Goal: Task Accomplishment & Management: Use online tool/utility

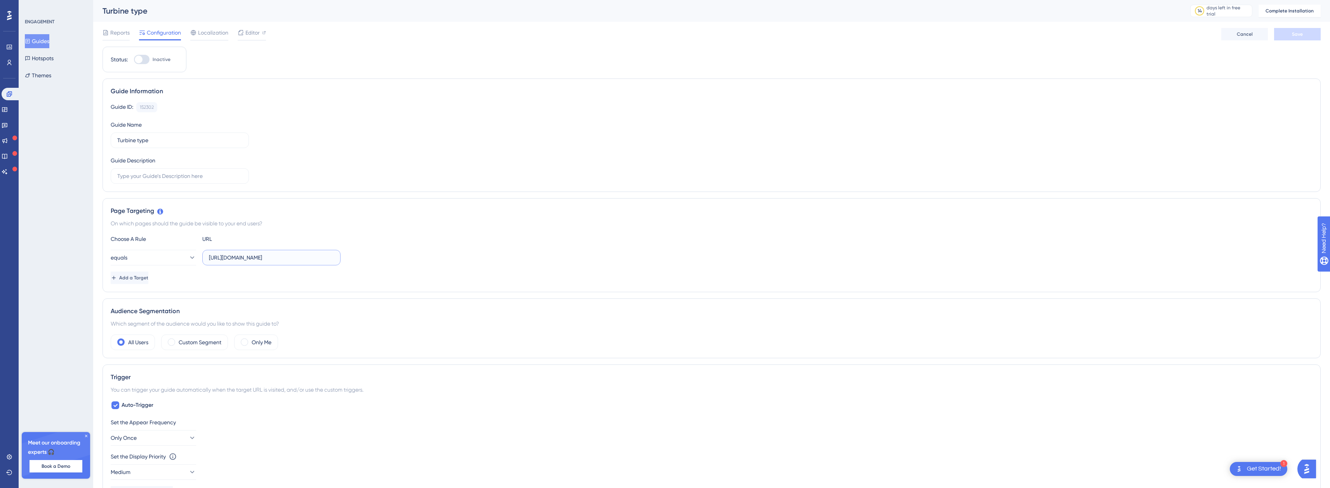
drag, startPoint x: 330, startPoint y: 258, endPoint x: 300, endPoint y: 254, distance: 29.8
click at [300, 254] on input "[URL][DOMAIN_NAME]" at bounding box center [271, 257] width 125 height 9
click at [480, 243] on div "Choose A Rule URL equals https://staging.boxkite.eco/layouts/* Add a Target" at bounding box center [711, 259] width 1201 height 50
click at [307, 258] on input "https://staging.boxkite.eco/layouts/*" at bounding box center [271, 257] width 125 height 9
type input "https://staging.boxkite.eco/layouts/"
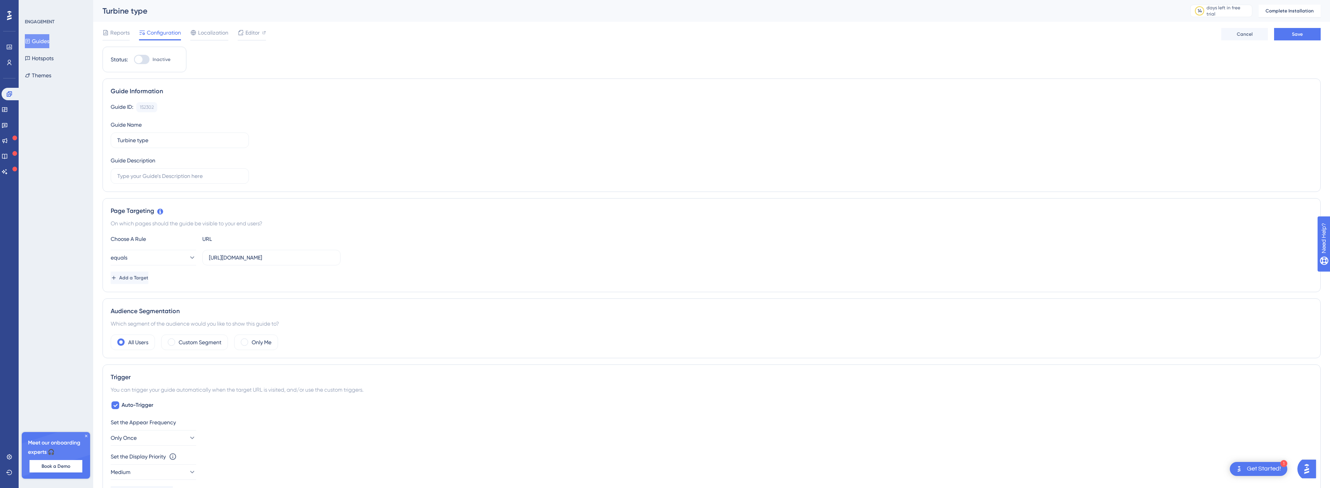
click at [295, 215] on div "Page Targeting" at bounding box center [711, 210] width 1201 height 9
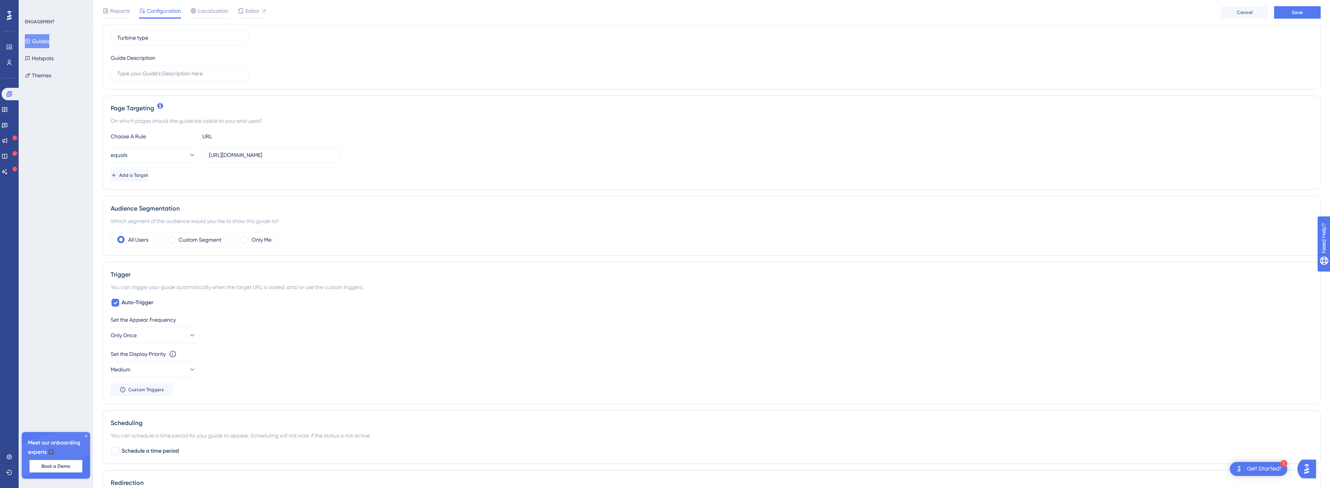
scroll to position [116, 0]
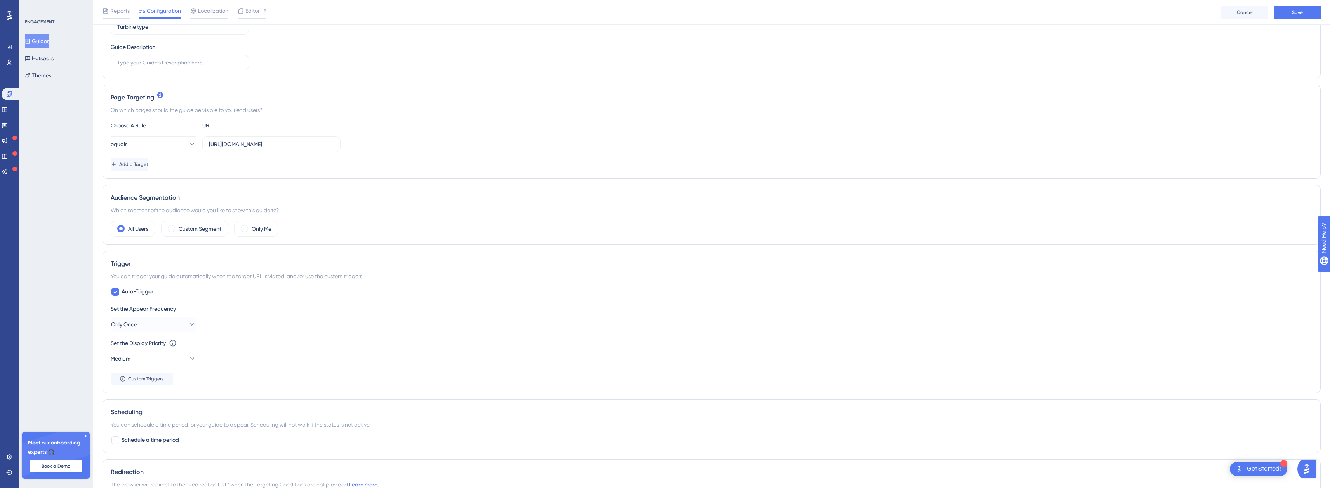
click at [149, 321] on button "Only Once" at bounding box center [153, 324] width 85 height 16
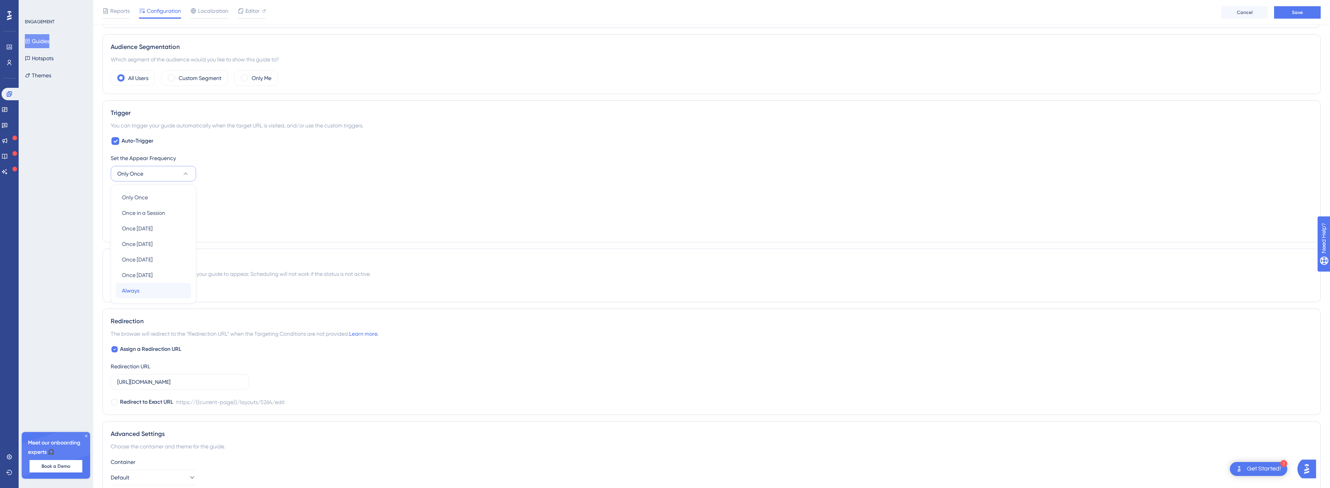
click at [136, 296] on div "Always Always" at bounding box center [153, 291] width 63 height 16
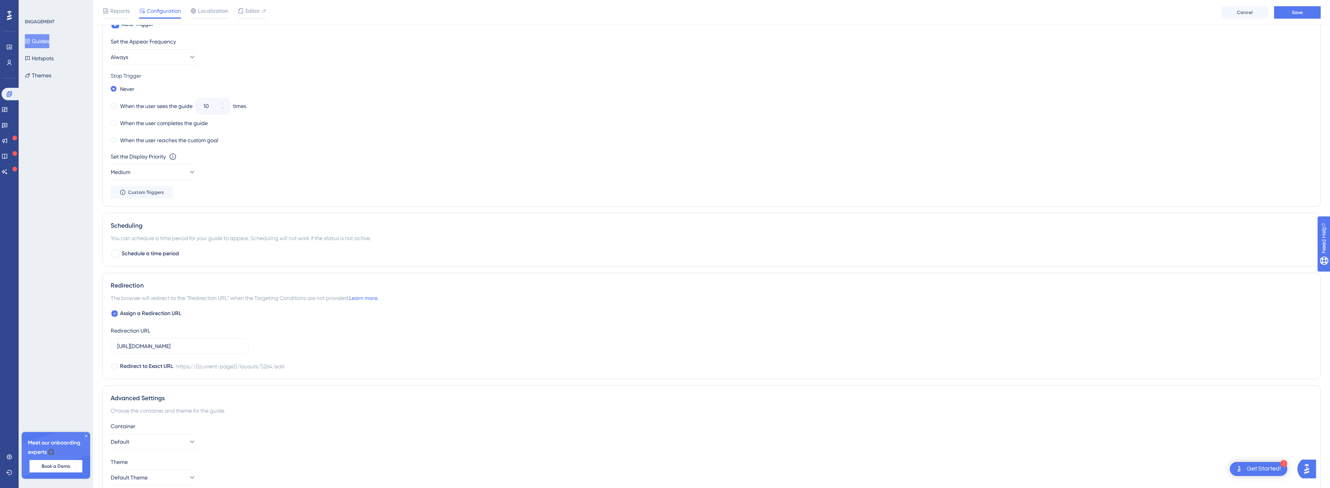
scroll to position [420, 0]
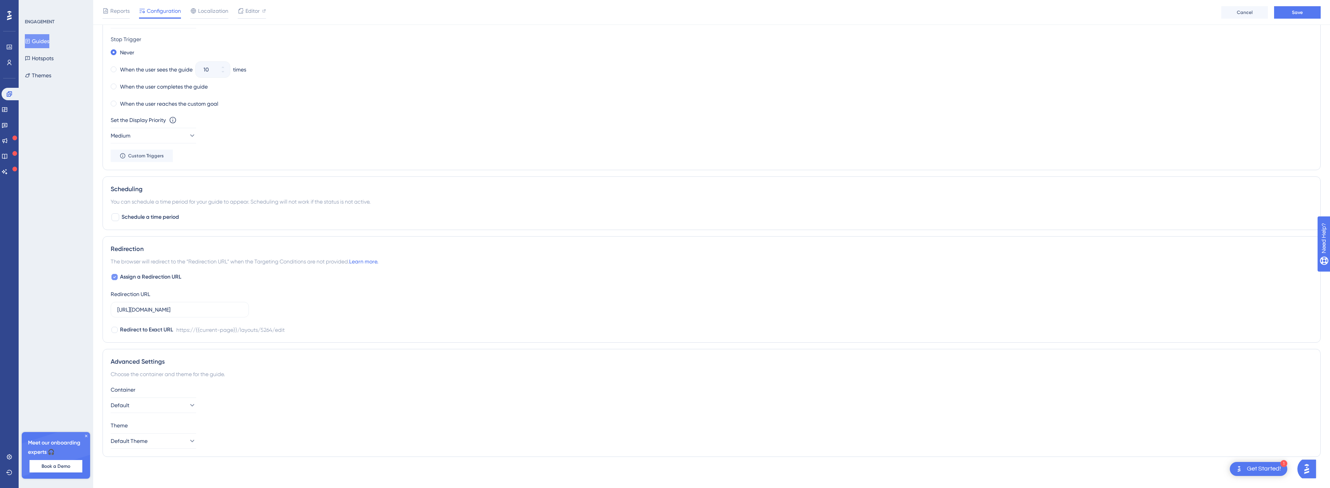
click at [115, 277] on icon at bounding box center [114, 277] width 3 height 6
checkbox input "false"
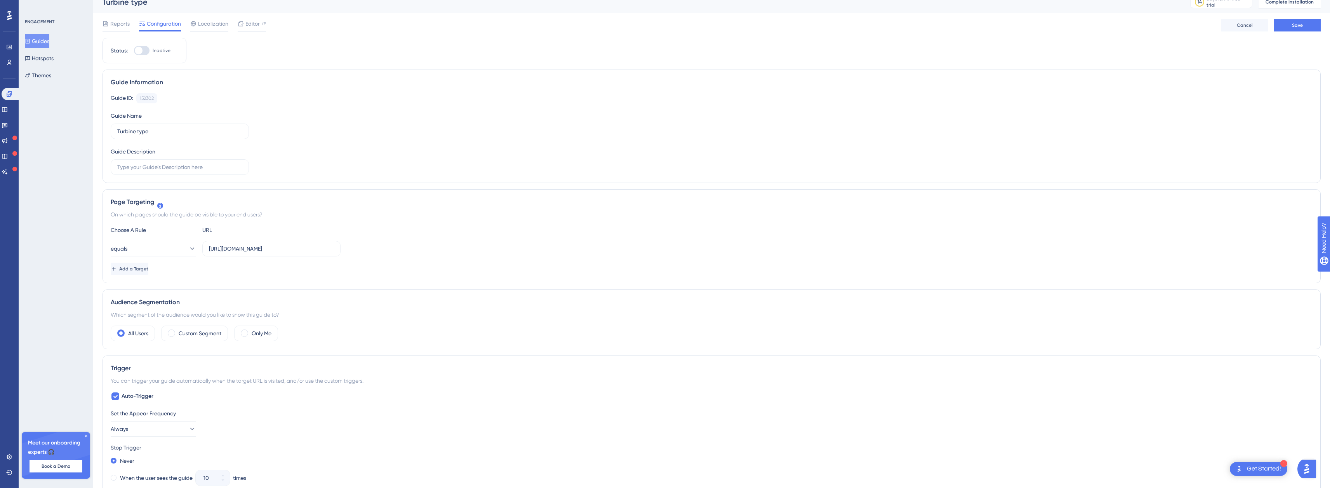
scroll to position [0, 0]
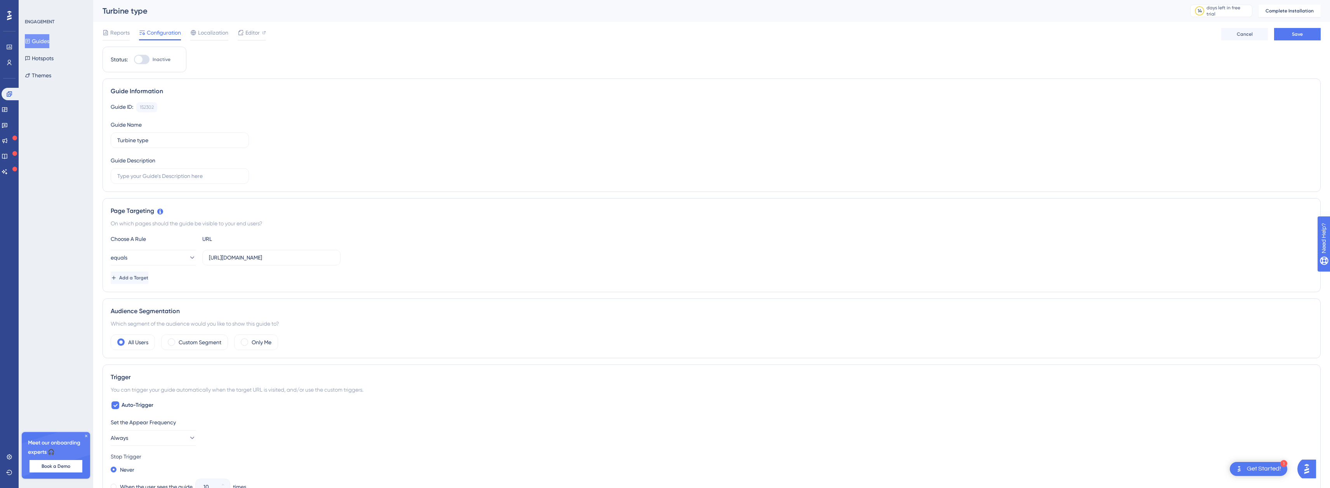
click at [141, 59] on div at bounding box center [139, 60] width 8 height 8
click at [134, 59] on input "Inactive" at bounding box center [134, 59] width 0 height 0
checkbox input "false"
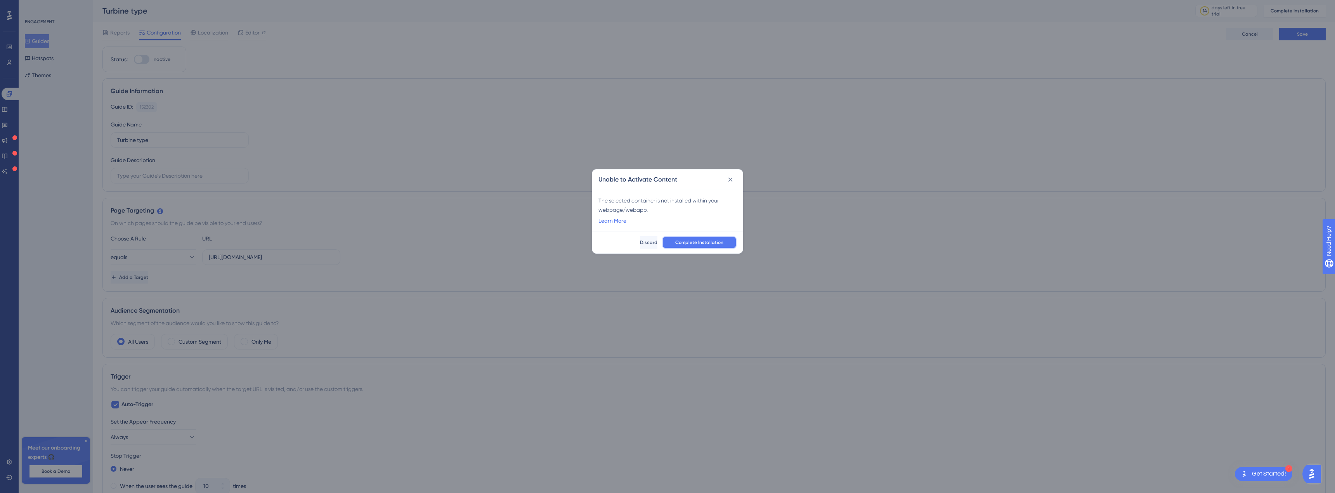
click at [712, 242] on span "Complete Installation" at bounding box center [699, 243] width 48 height 6
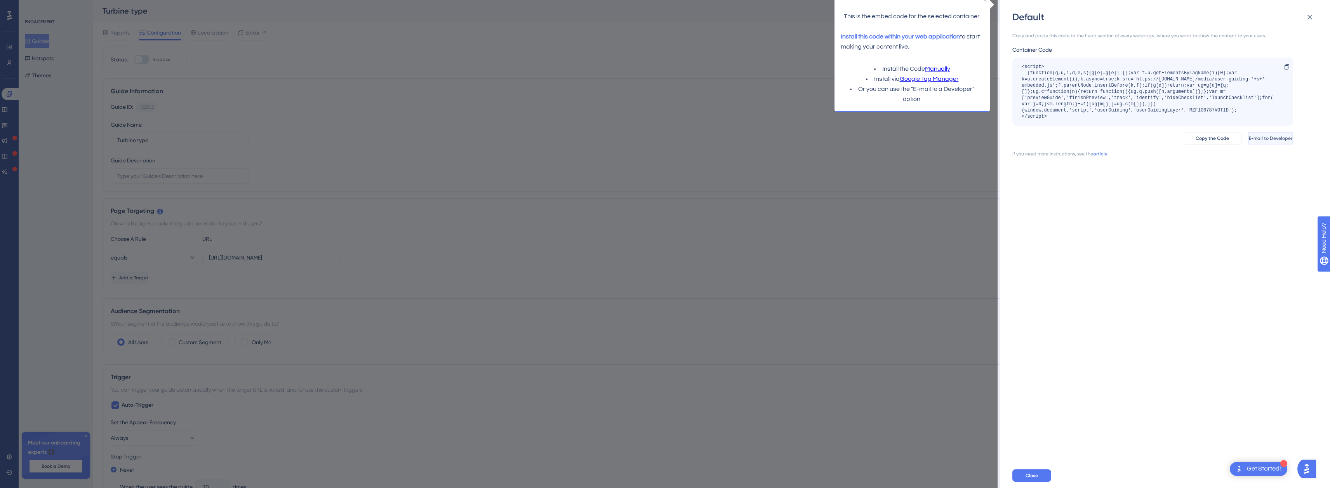
click at [1276, 136] on span "E-mail to Developer" at bounding box center [1269, 138] width 43 height 6
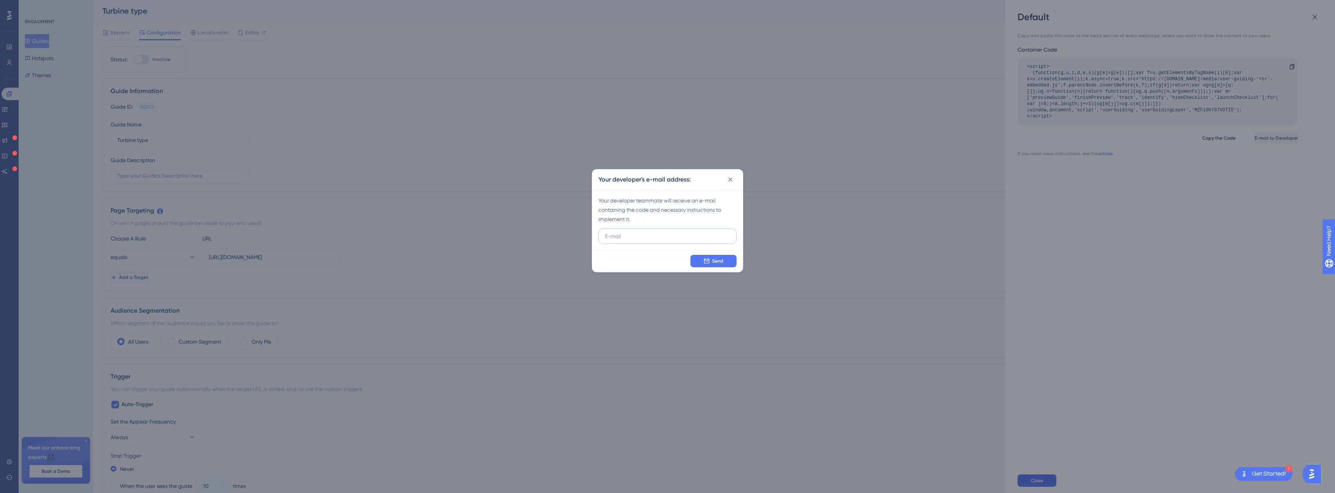
click at [632, 236] on input "text" at bounding box center [667, 236] width 125 height 9
click at [624, 236] on input "mat" at bounding box center [667, 236] width 125 height 9
type input "m"
paste input "matt@visualwind.co.uk"
type input "matt@visualwind.co.uk"
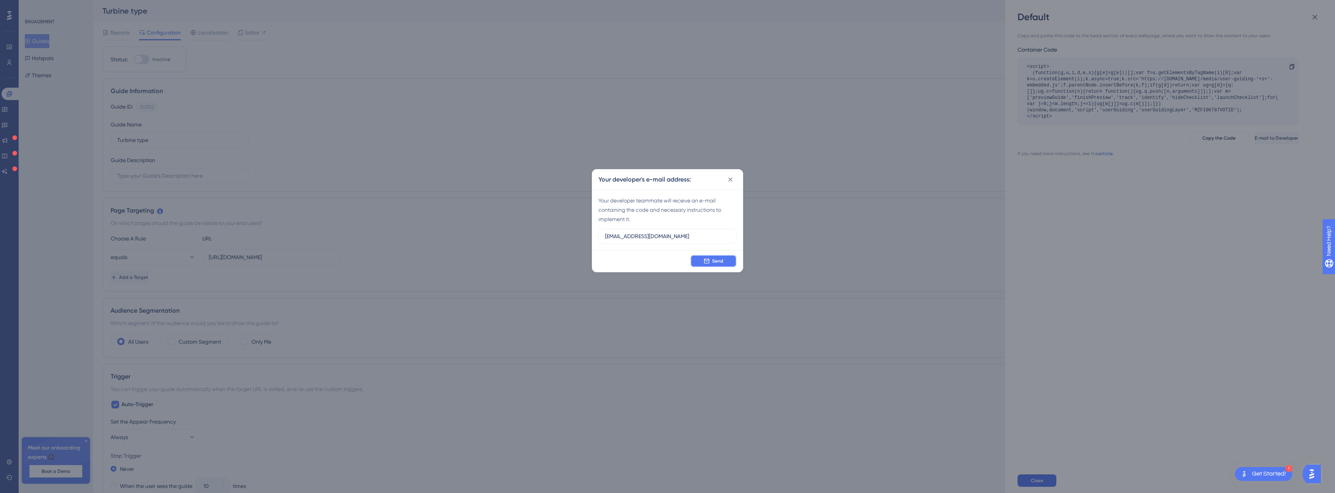
click at [717, 260] on span "Send" at bounding box center [717, 261] width 11 height 6
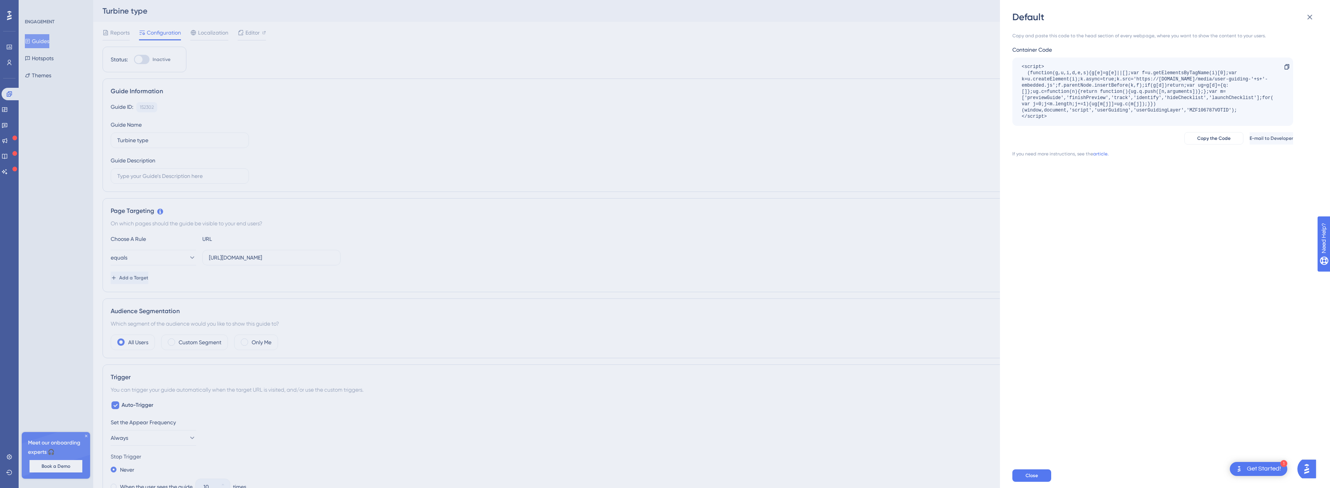
click at [142, 59] on div "Default Copy and paste this code to the head section of every webpage, where yo…" at bounding box center [665, 244] width 1330 height 488
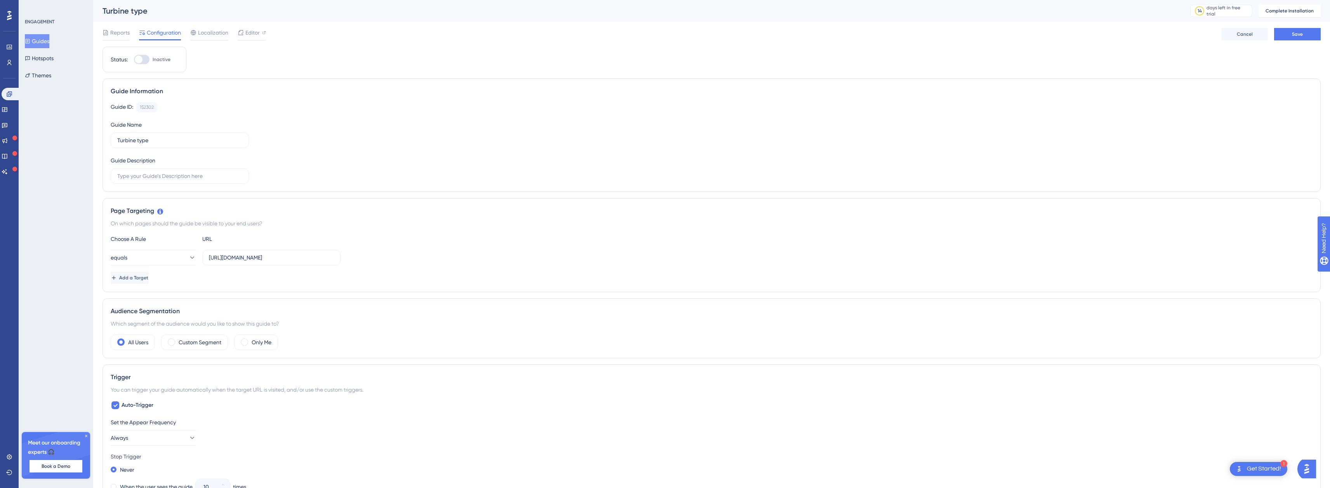
click at [140, 62] on div at bounding box center [139, 60] width 8 height 8
click at [134, 60] on input "Inactive" at bounding box center [134, 59] width 0 height 0
checkbox input "false"
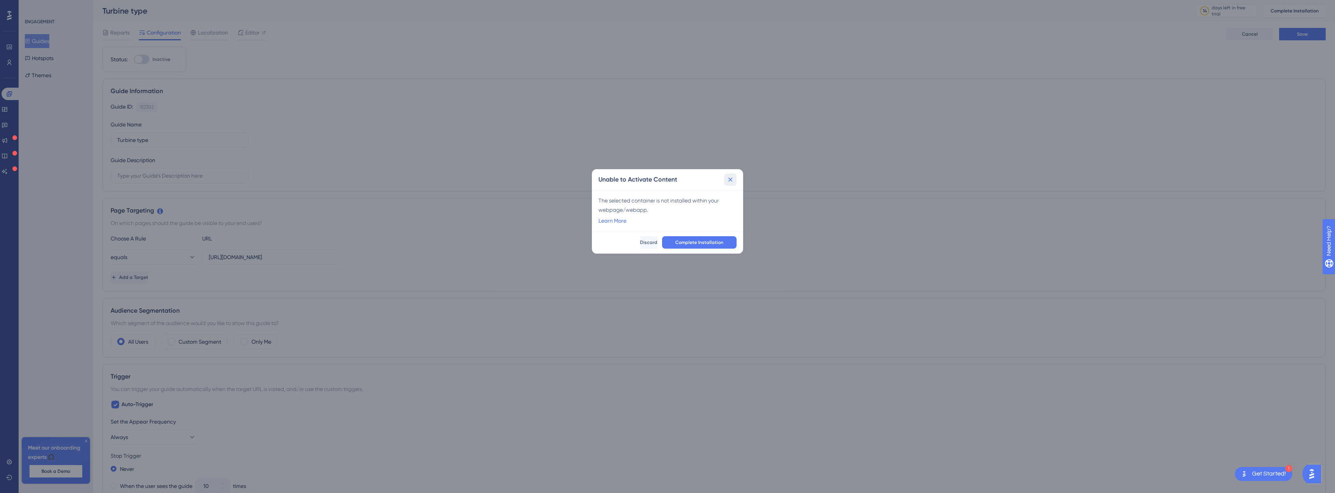
drag, startPoint x: 730, startPoint y: 179, endPoint x: 724, endPoint y: 179, distance: 5.8
click at [730, 179] on icon at bounding box center [731, 179] width 4 height 4
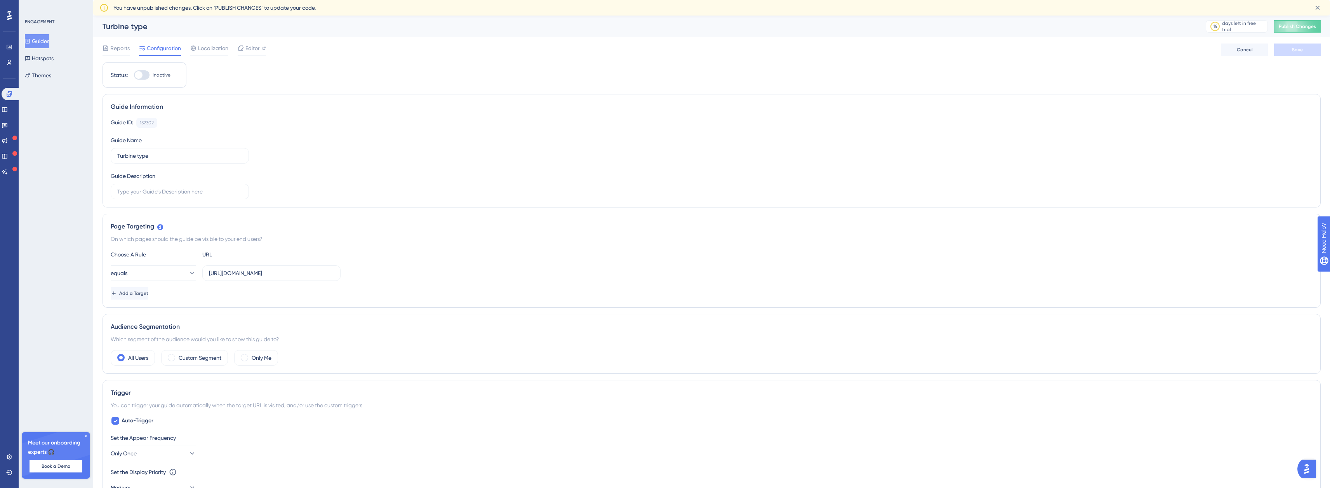
click at [137, 75] on div at bounding box center [139, 75] width 8 height 8
click at [134, 75] on input "Inactive" at bounding box center [134, 75] width 0 height 0
checkbox input "true"
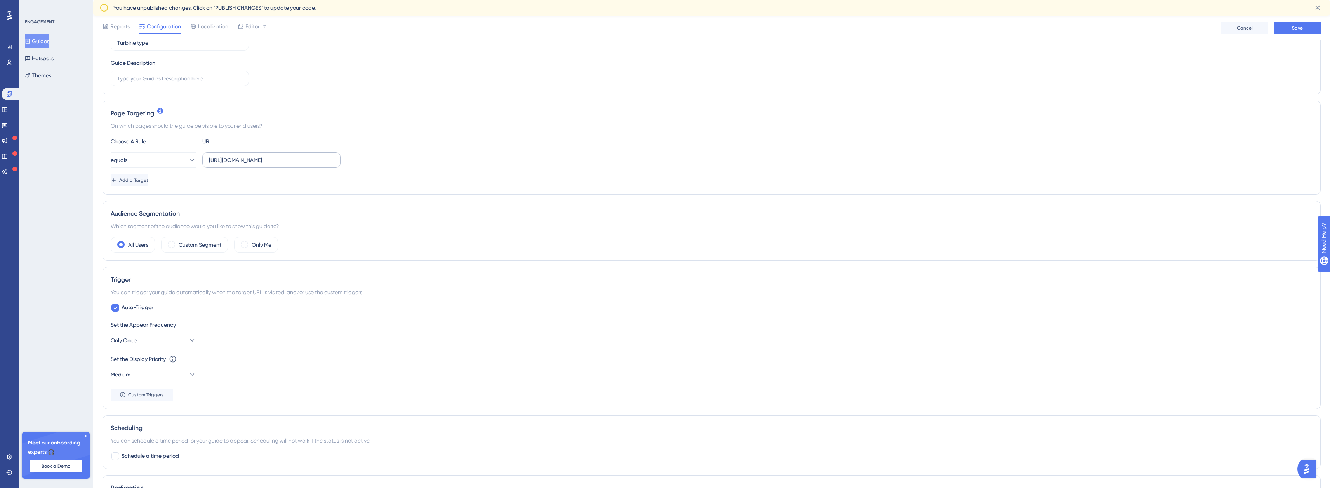
scroll to position [116, 0]
click at [232, 174] on div "Add a Target" at bounding box center [711, 180] width 1201 height 12
click at [188, 163] on icon at bounding box center [192, 160] width 8 height 8
click at [160, 240] on div "starts with starts with" at bounding box center [153, 246] width 63 height 16
drag, startPoint x: 330, startPoint y: 161, endPoint x: 301, endPoint y: 162, distance: 28.7
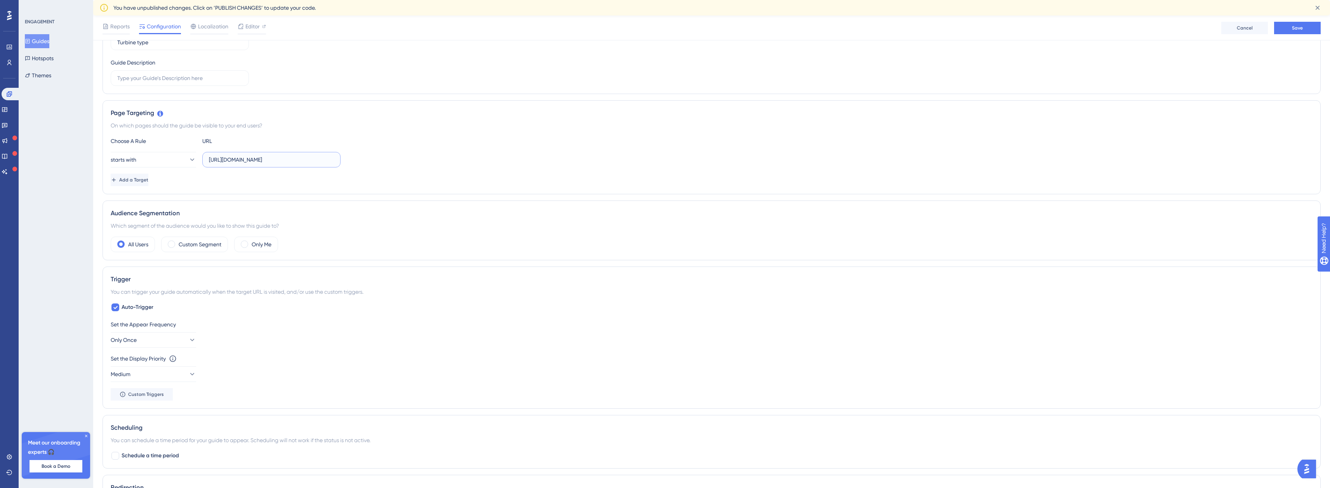
click at [301, 162] on input "[URL][DOMAIN_NAME]" at bounding box center [271, 159] width 125 height 9
type input "https://staging.boxkite.eco/layouts/"
click at [384, 132] on div "Page Targeting On which pages should the guide be visible to your end users? Ch…" at bounding box center [711, 147] width 1218 height 94
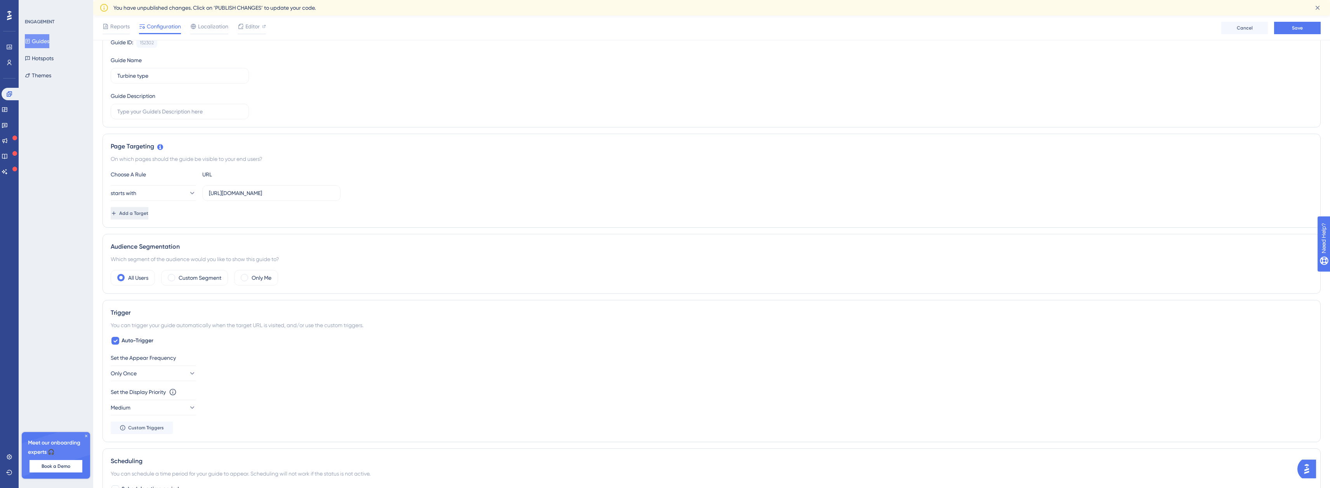
scroll to position [0, 0]
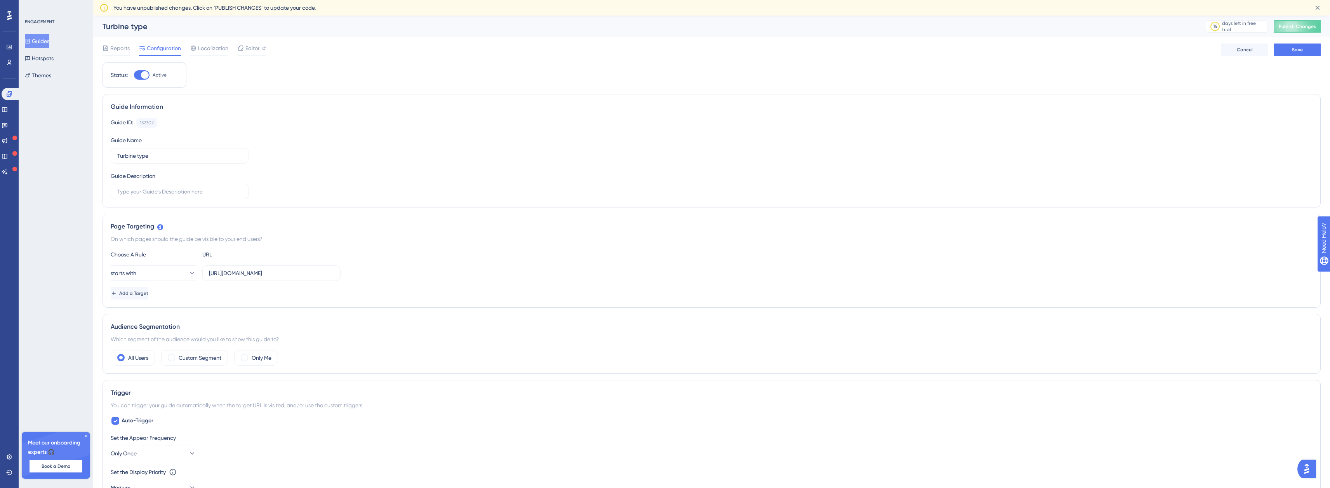
click at [140, 76] on div at bounding box center [142, 74] width 16 height 9
click at [134, 75] on input "Active" at bounding box center [134, 75] width 0 height 0
click at [144, 74] on div at bounding box center [142, 74] width 16 height 9
click at [134, 75] on input "Inactive" at bounding box center [134, 75] width 0 height 0
checkbox input "true"
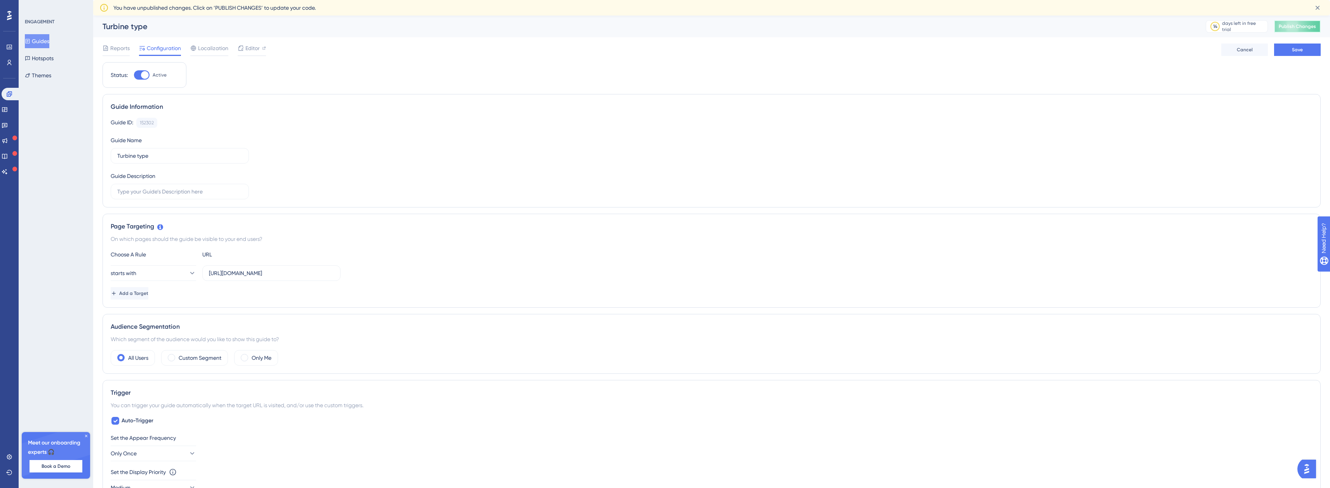
click at [1299, 27] on span "Publish Changes" at bounding box center [1296, 26] width 37 height 6
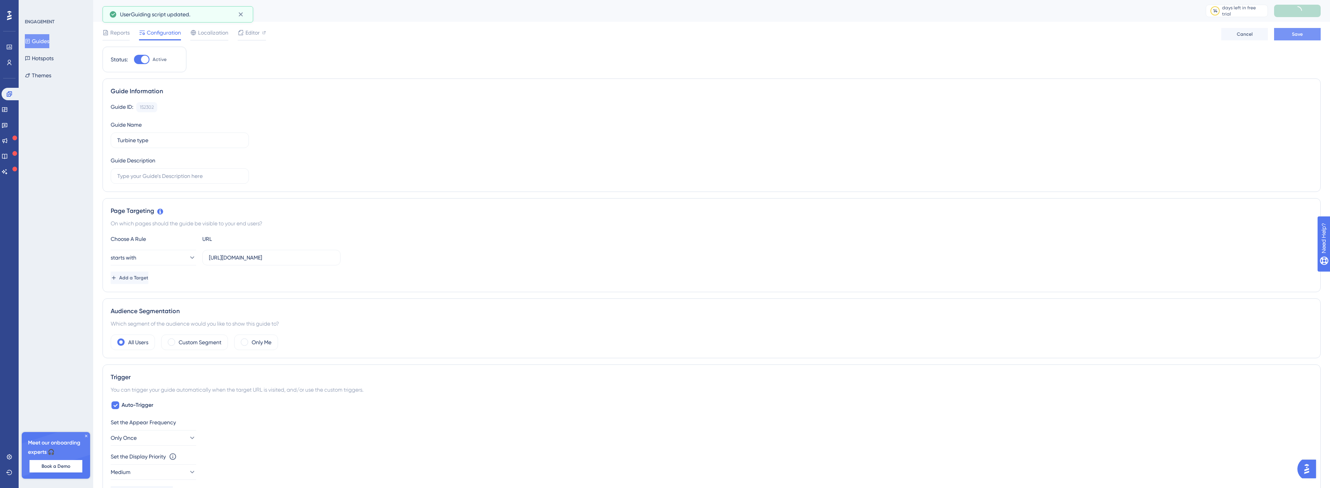
click at [1278, 35] on button "Save" at bounding box center [1297, 34] width 47 height 12
click at [1293, 14] on span "Publish Changes" at bounding box center [1296, 11] width 37 height 6
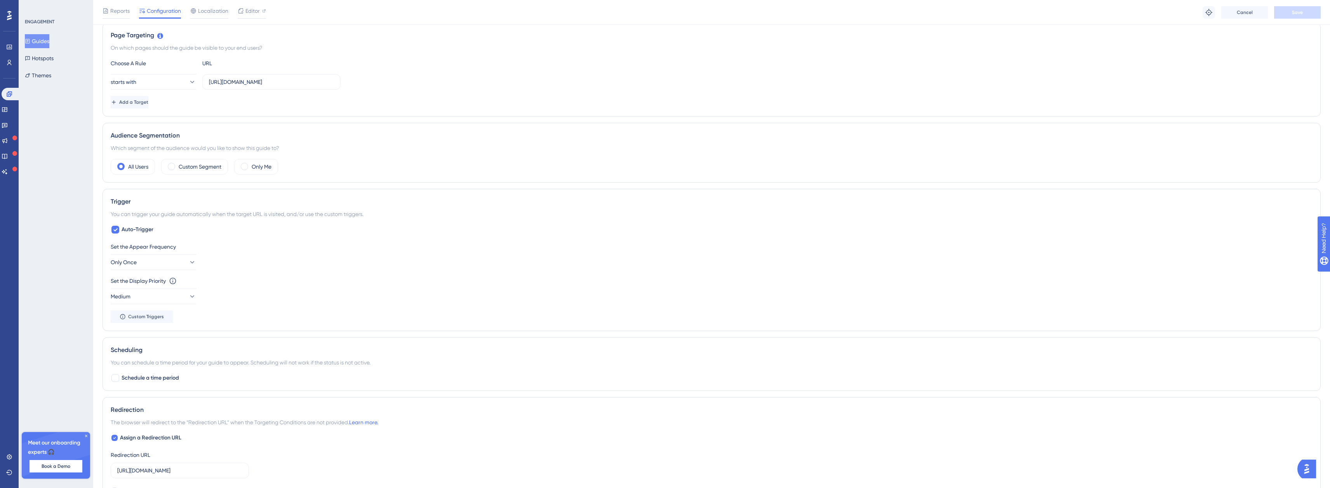
scroll to position [194, 0]
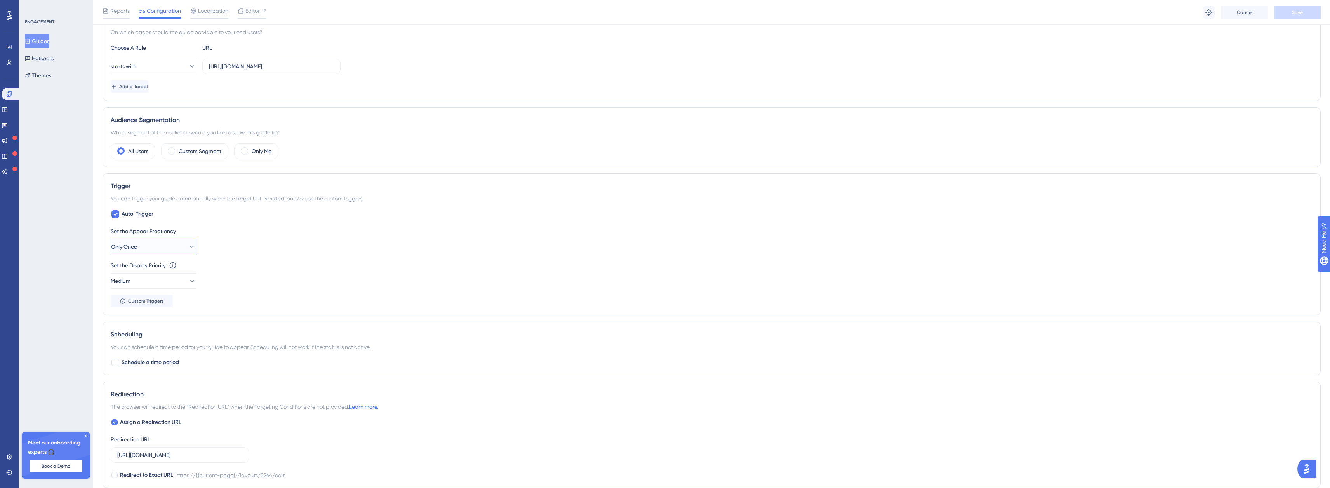
click at [173, 245] on button "Only Once" at bounding box center [153, 247] width 85 height 16
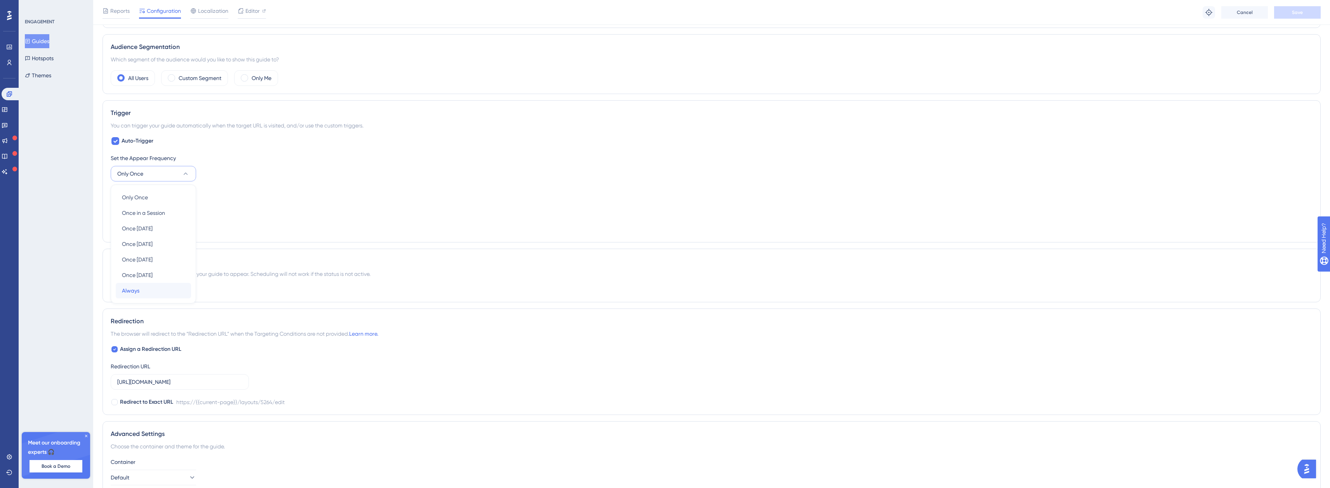
click at [146, 293] on div "Always Always" at bounding box center [153, 291] width 63 height 16
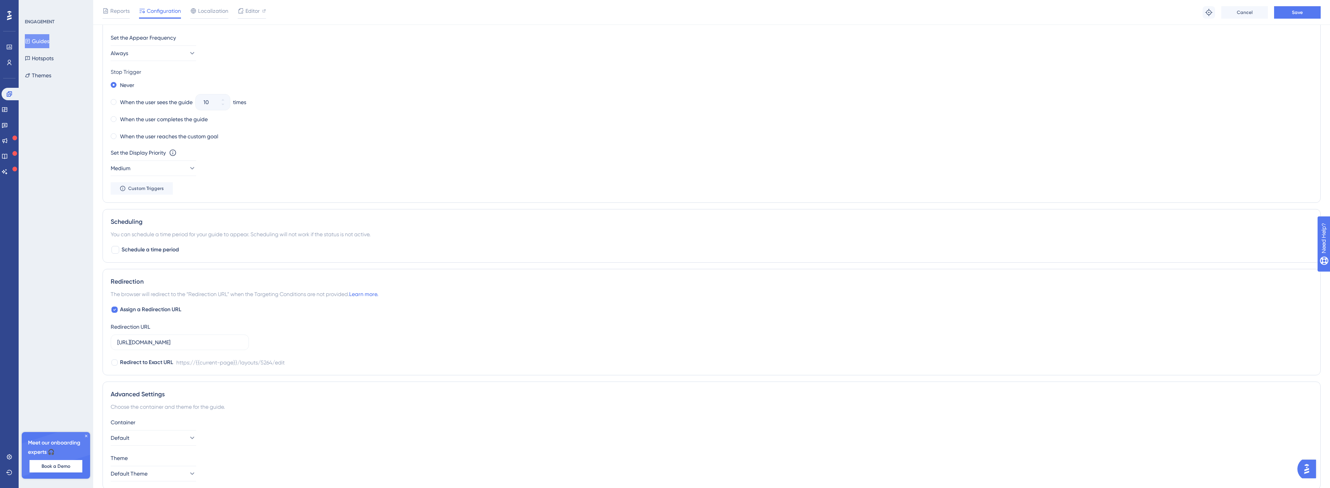
scroll to position [420, 0]
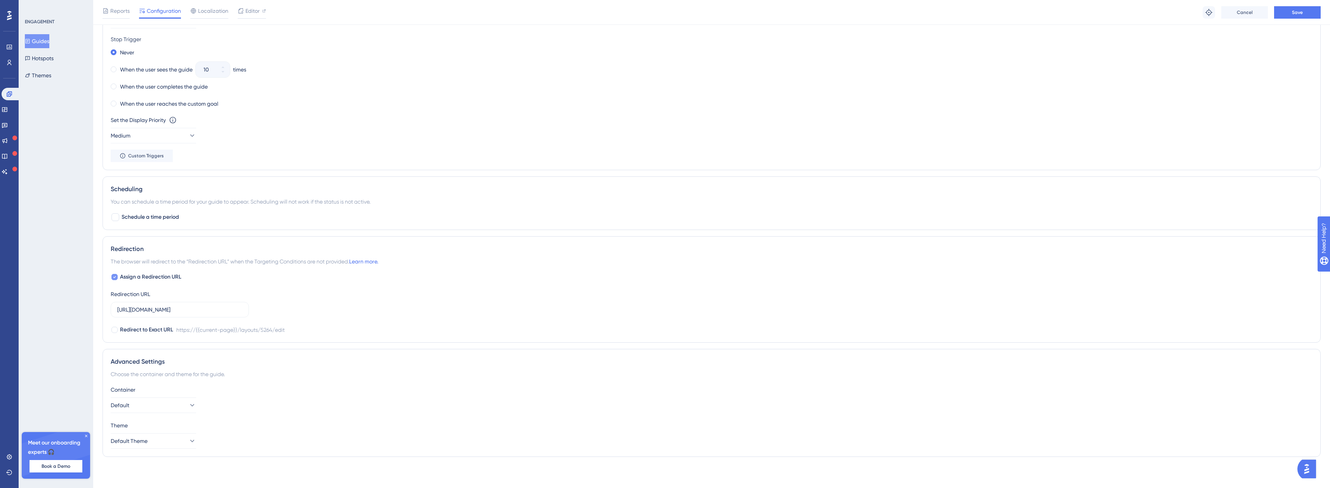
click at [113, 280] on div at bounding box center [115, 277] width 8 height 8
checkbox input "false"
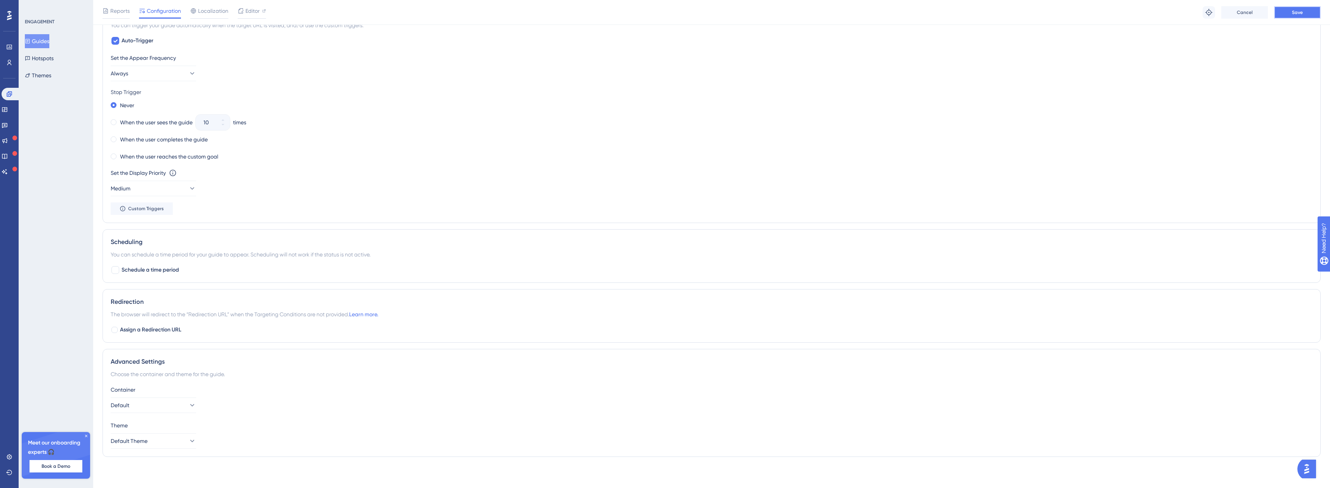
click at [1291, 11] on span "Save" at bounding box center [1296, 12] width 11 height 6
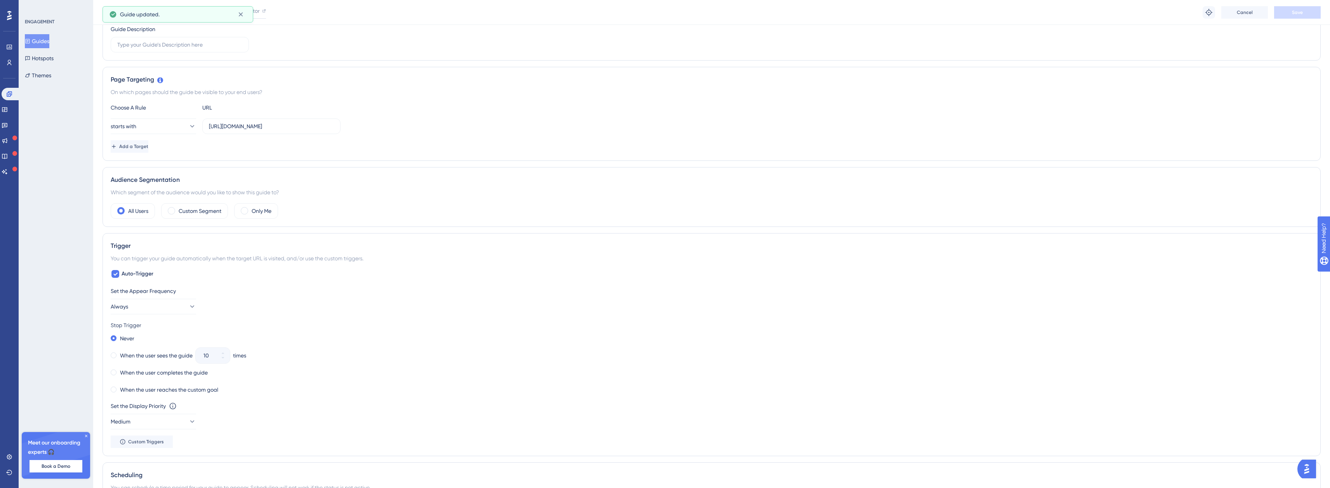
scroll to position [0, 0]
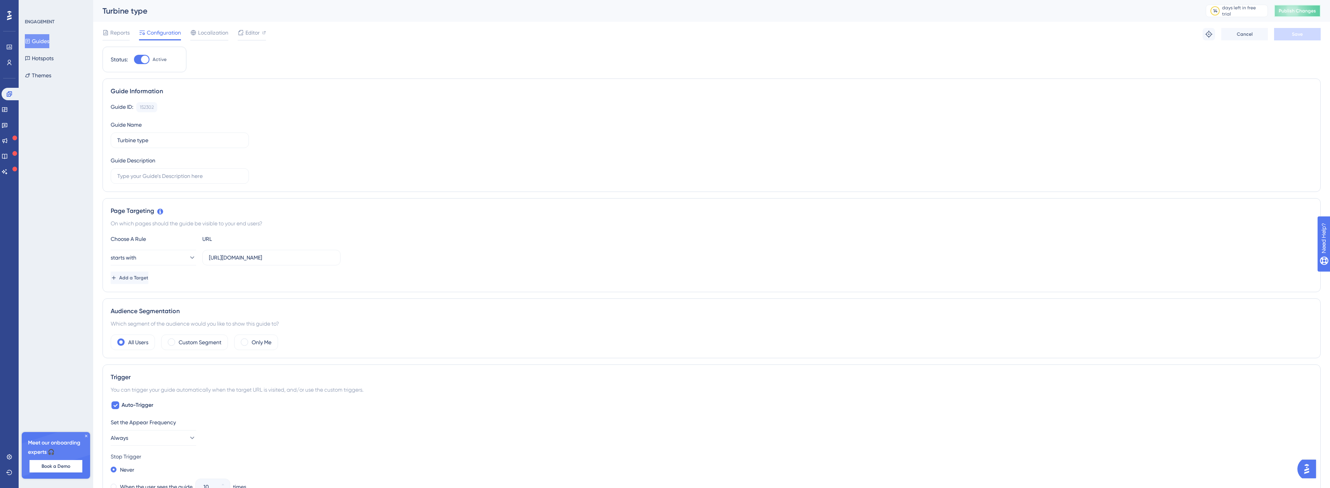
click at [1302, 11] on span "Publish Changes" at bounding box center [1296, 11] width 37 height 6
click at [253, 33] on span "Editor" at bounding box center [252, 32] width 14 height 9
click at [1293, 8] on span "Publish Changes" at bounding box center [1296, 11] width 37 height 6
